Goal: Information Seeking & Learning: Learn about a topic

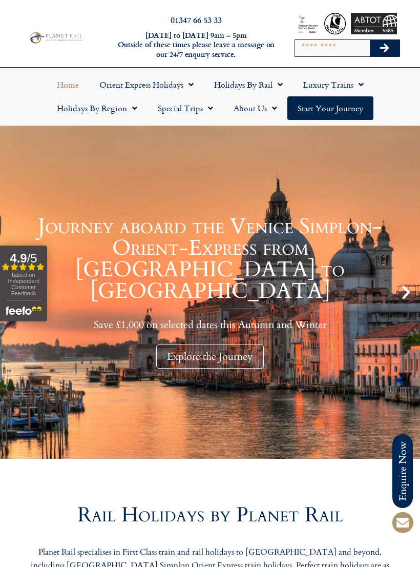
click at [316, 48] on input "Search" at bounding box center [332, 48] width 75 height 16
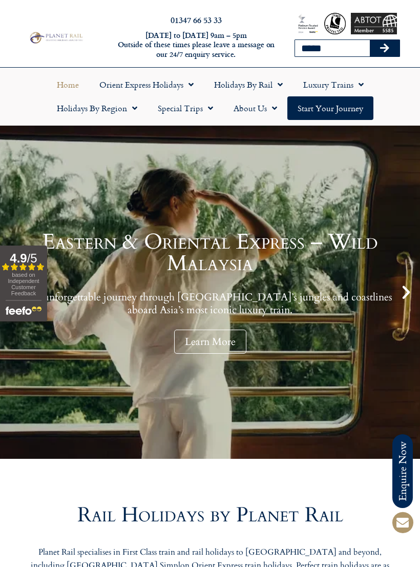
type input "*****"
click at [384, 48] on button "Search" at bounding box center [385, 48] width 30 height 16
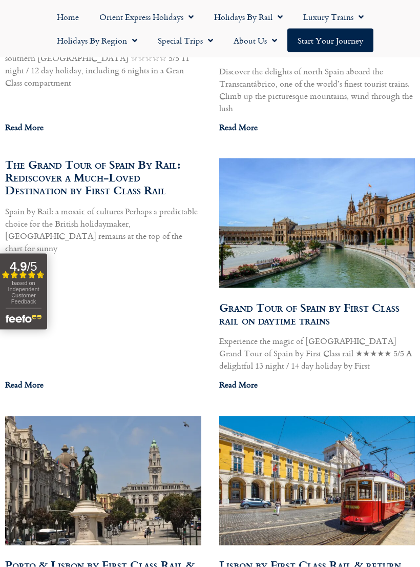
scroll to position [931, 0]
click at [295, 298] on link "Grand Tour of Spain by First Class rail on daytime trains" at bounding box center [309, 313] width 180 height 30
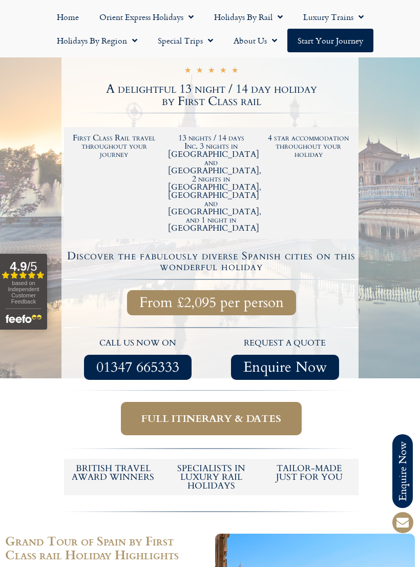
scroll to position [191, 0]
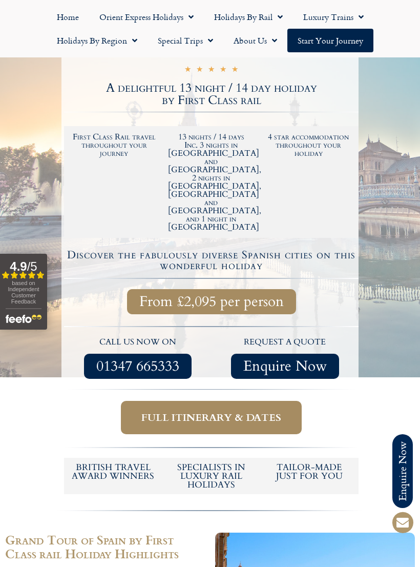
click at [221, 411] on span "Full itinerary & dates" at bounding box center [211, 417] width 140 height 13
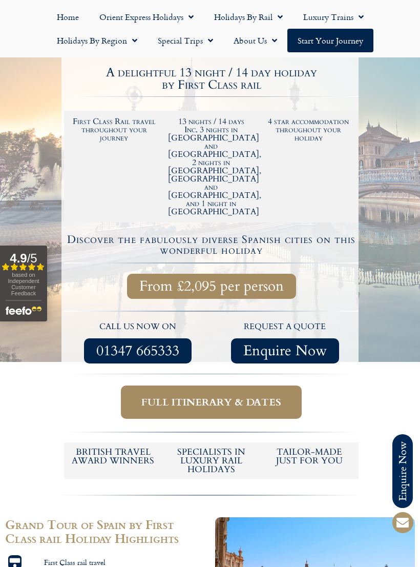
scroll to position [207, 0]
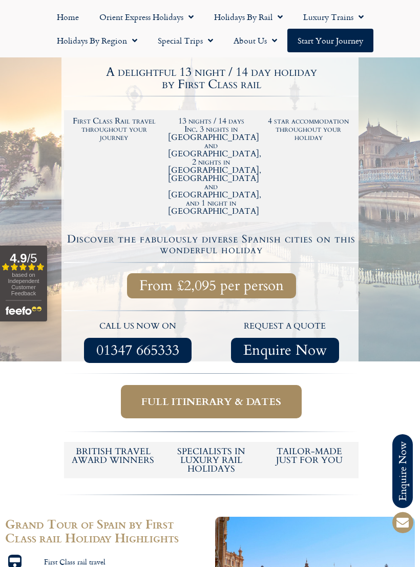
click at [228, 395] on span "Full itinerary & dates" at bounding box center [211, 401] width 140 height 13
click at [168, 395] on span "Full itinerary & dates" at bounding box center [211, 401] width 140 height 13
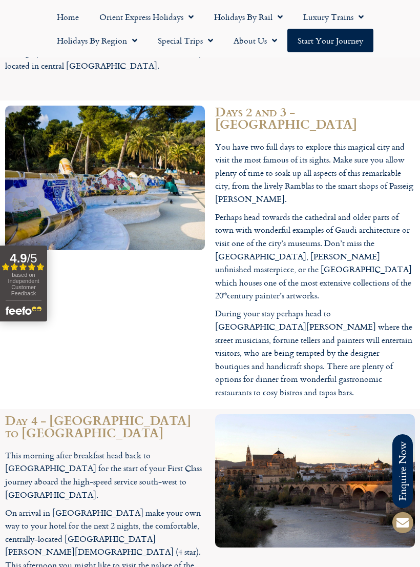
scroll to position [1553, 0]
